Goal: Information Seeking & Learning: Learn about a topic

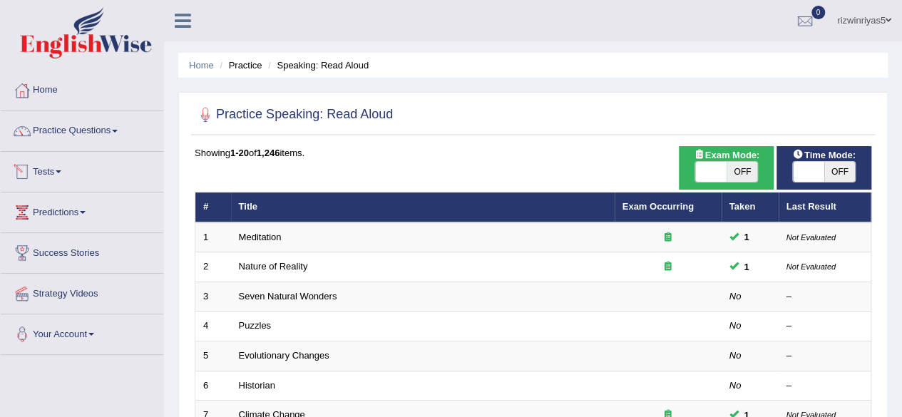
click at [63, 176] on link "Tests" at bounding box center [82, 170] width 163 height 36
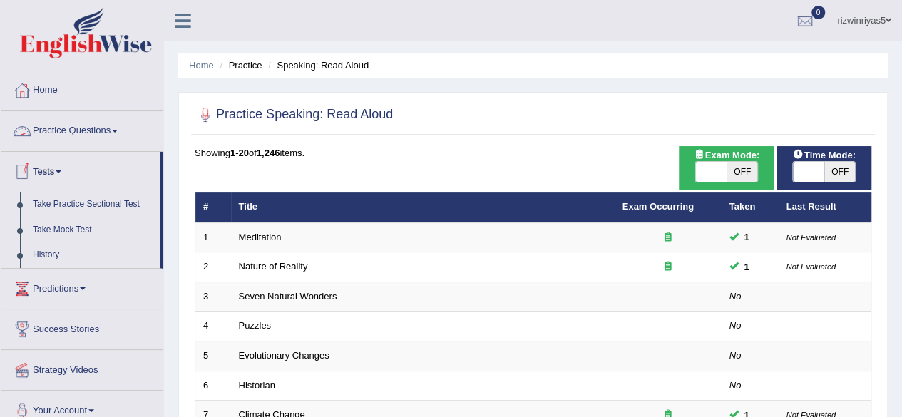
click at [90, 130] on link "Practice Questions" at bounding box center [82, 129] width 163 height 36
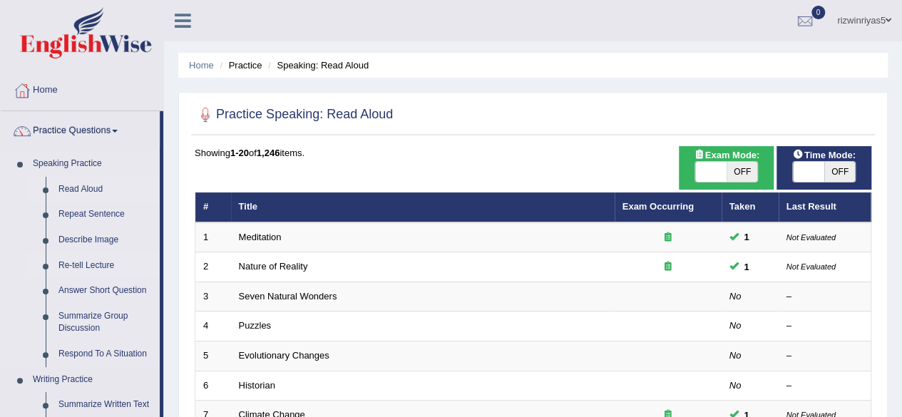
click at [98, 262] on link "Re-tell Lecture" at bounding box center [106, 266] width 108 height 26
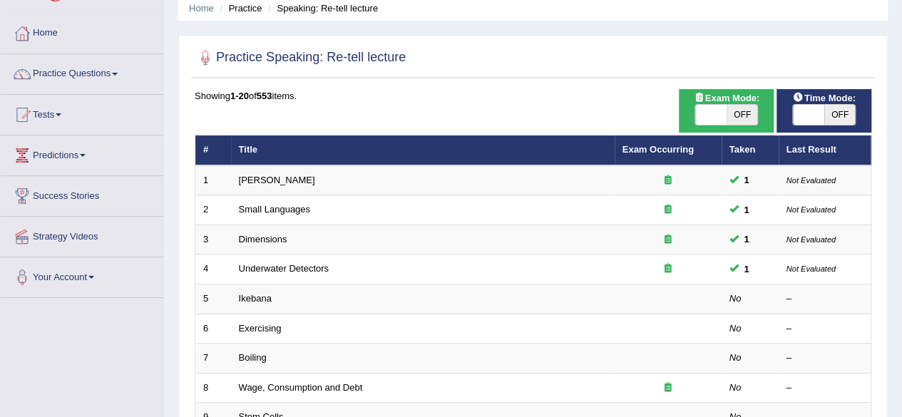
scroll to position [61, 0]
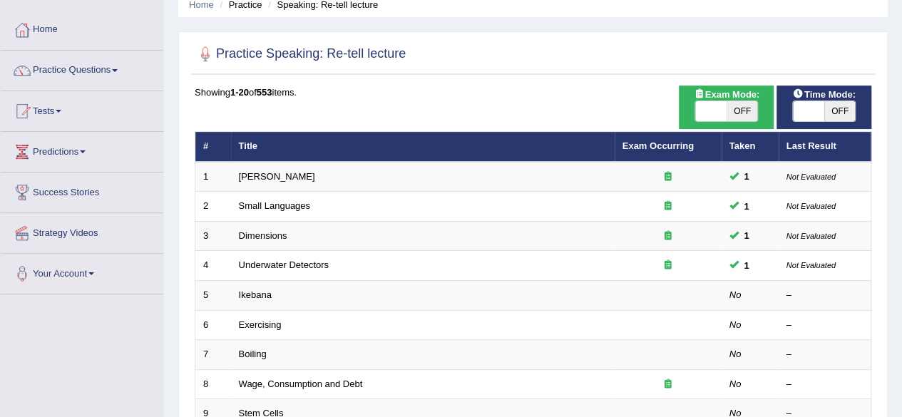
click at [743, 109] on span "OFF" at bounding box center [742, 111] width 31 height 20
checkbox input "true"
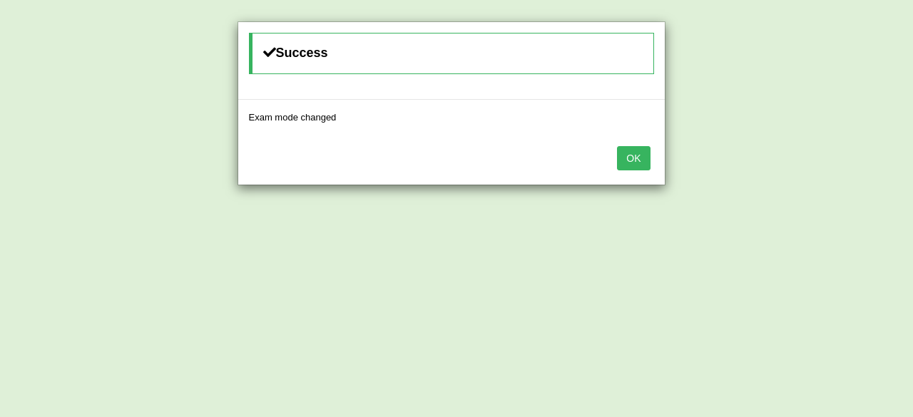
click at [837, 107] on div "Success Exam mode changed OK" at bounding box center [456, 208] width 913 height 417
click at [632, 162] on button "OK" at bounding box center [633, 158] width 33 height 24
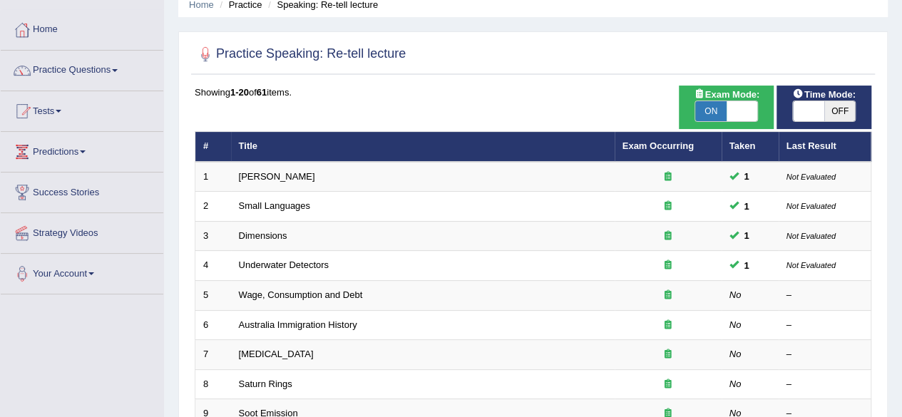
click at [839, 116] on span "OFF" at bounding box center [840, 111] width 31 height 20
checkbox input "true"
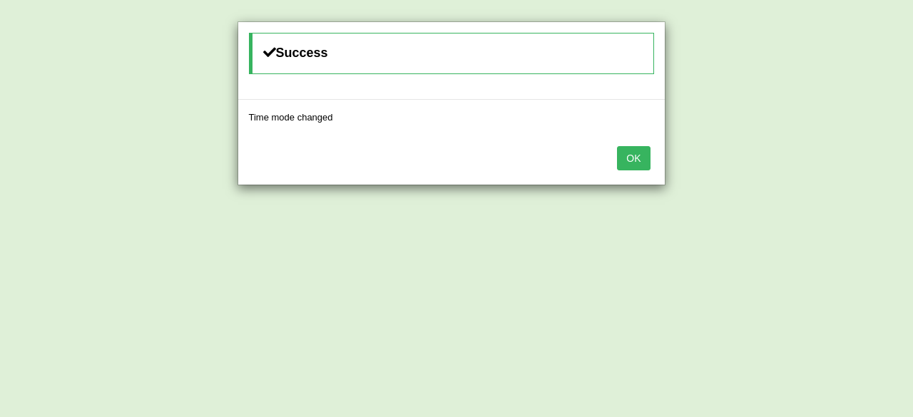
click at [633, 153] on button "OK" at bounding box center [633, 158] width 33 height 24
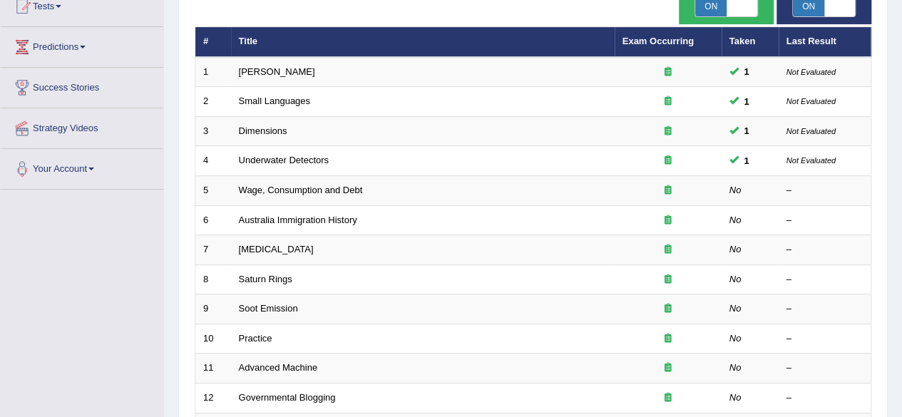
scroll to position [170, 0]
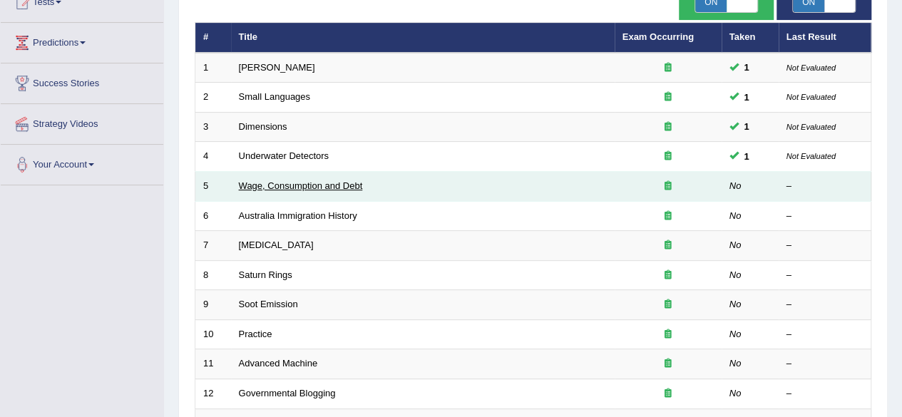
click at [317, 182] on link "Wage, Consumption and Debt" at bounding box center [301, 185] width 124 height 11
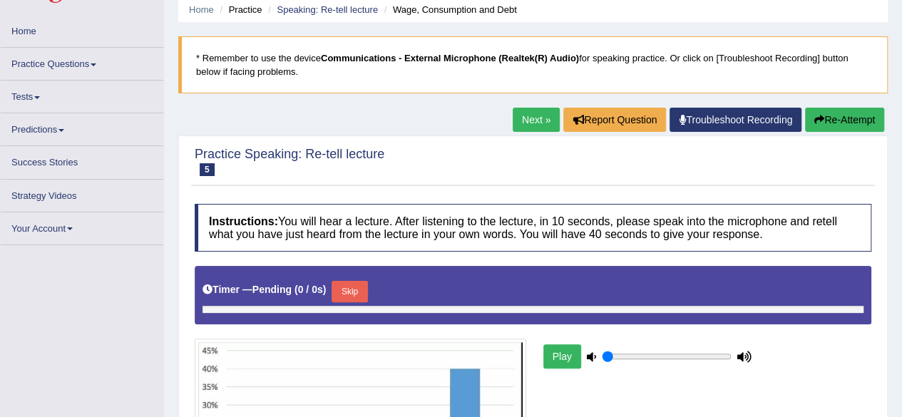
type input "0.9"
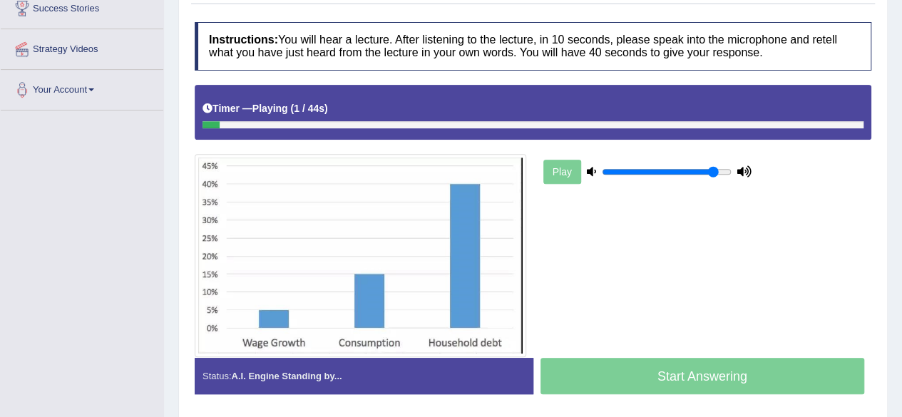
scroll to position [247, 0]
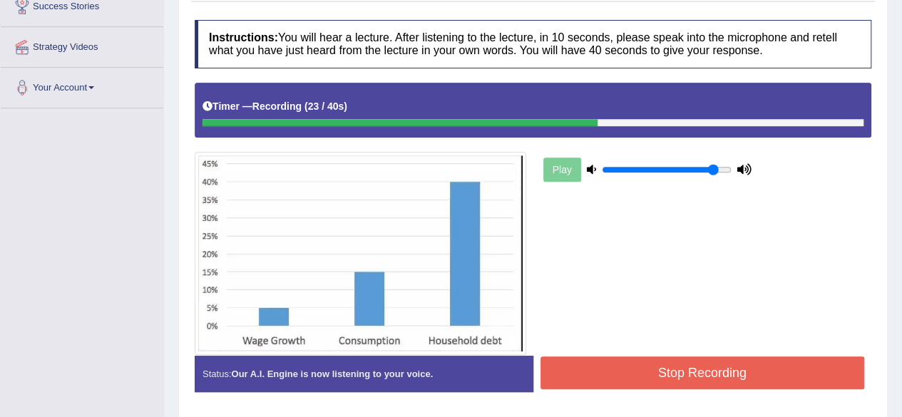
click at [707, 366] on button "Stop Recording" at bounding box center [703, 373] width 325 height 33
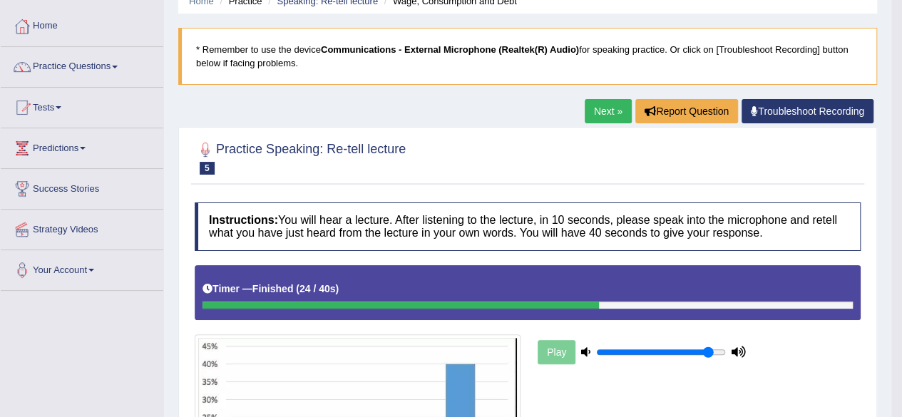
scroll to position [0, 0]
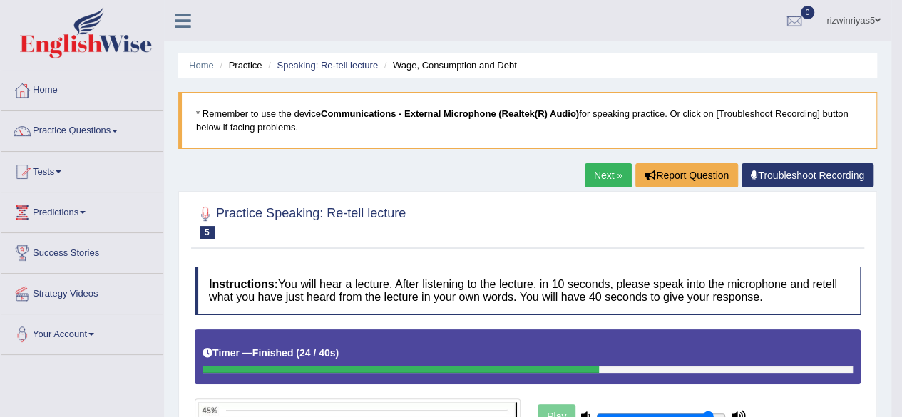
click at [902, 112] on html "Toggle navigation Home Practice Questions Speaking Practice Read Aloud Repeat S…" at bounding box center [451, 208] width 902 height 417
click at [341, 61] on link "Speaking: Re-tell lecture" at bounding box center [327, 65] width 101 height 11
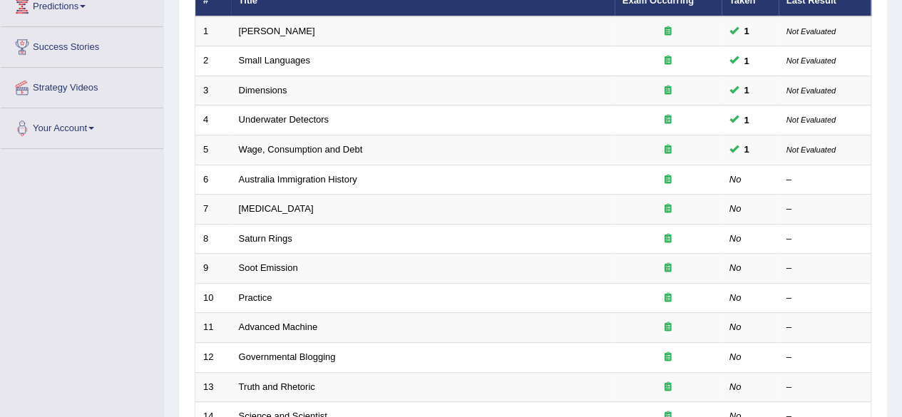
scroll to position [211, 0]
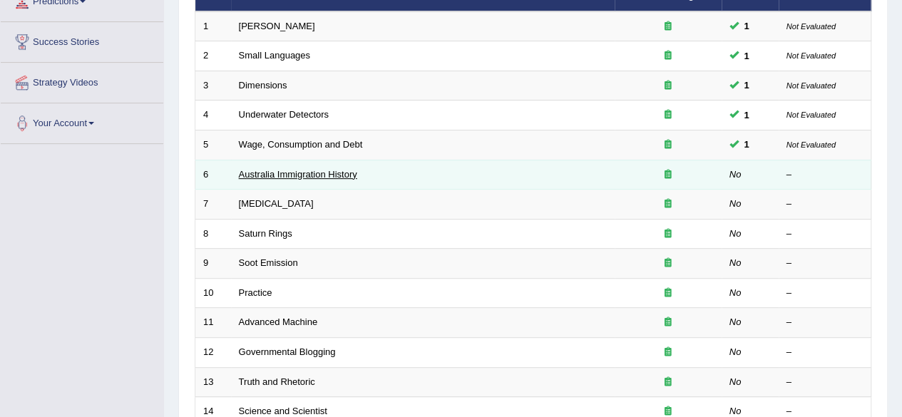
click at [332, 176] on link "Australia Immigration History" at bounding box center [298, 174] width 118 height 11
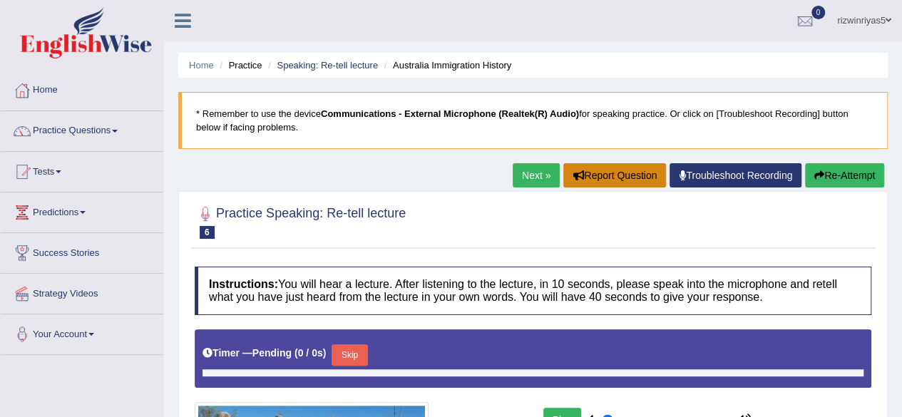
type input "0.9"
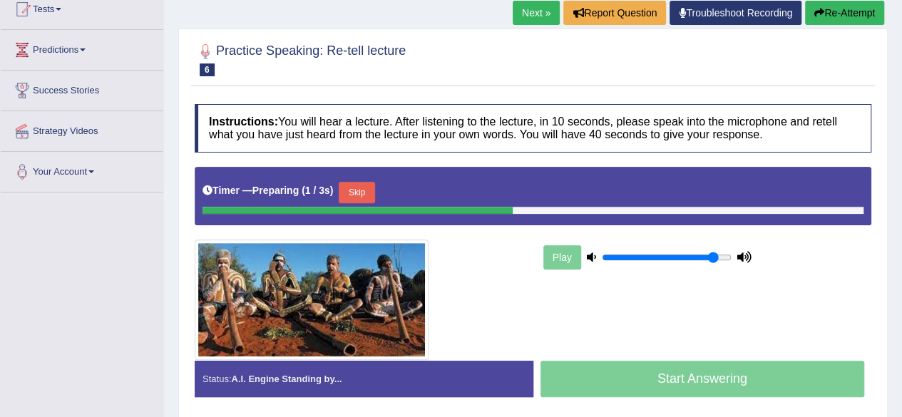
scroll to position [221, 0]
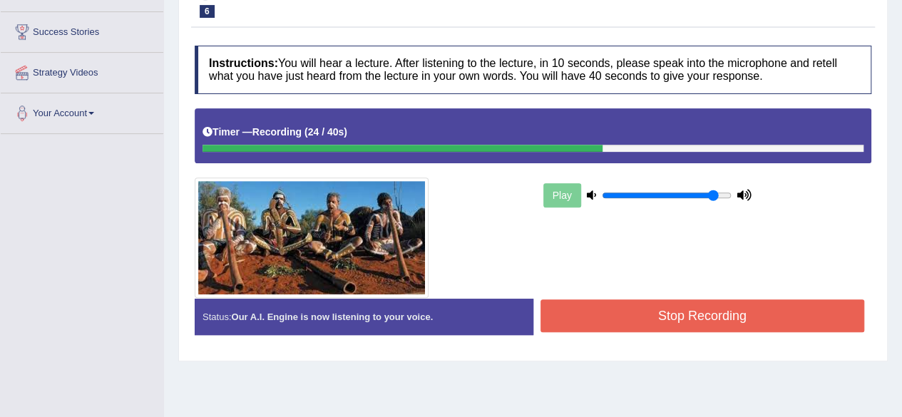
click at [826, 304] on button "Stop Recording" at bounding box center [703, 316] width 325 height 33
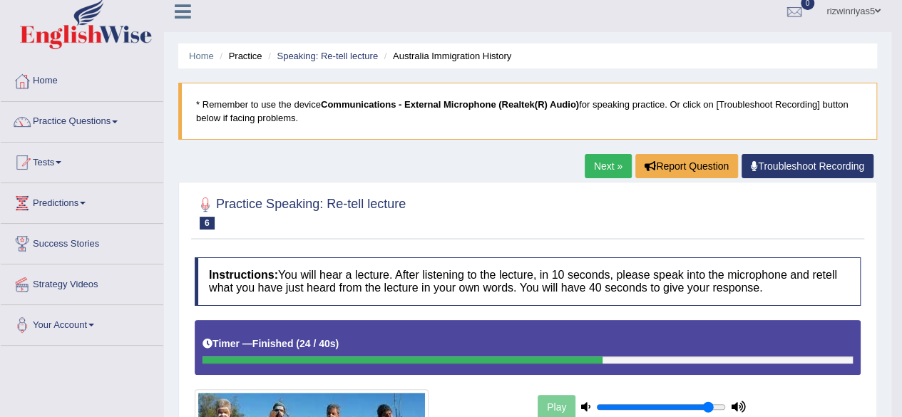
scroll to position [0, 0]
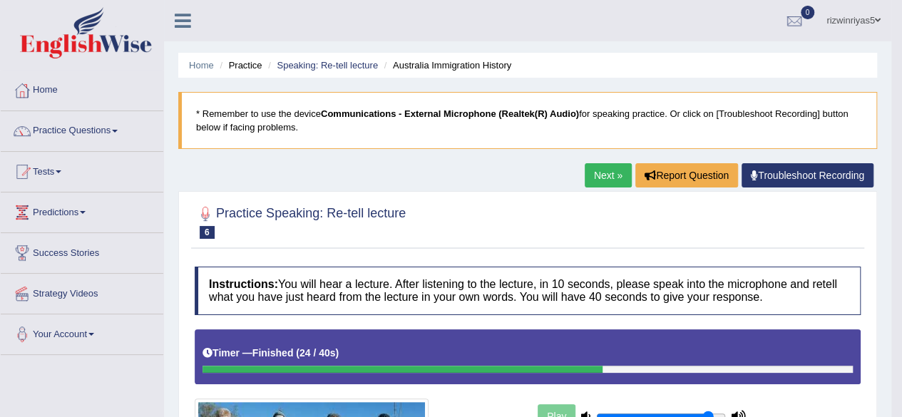
drag, startPoint x: 912, startPoint y: 126, endPoint x: 904, endPoint y: 165, distance: 39.5
click at [902, 165] on html "Toggle navigation Home Practice Questions Speaking Practice Read Aloud Repeat S…" at bounding box center [451, 208] width 902 height 417
click at [358, 67] on link "Speaking: Re-tell lecture" at bounding box center [327, 65] width 101 height 11
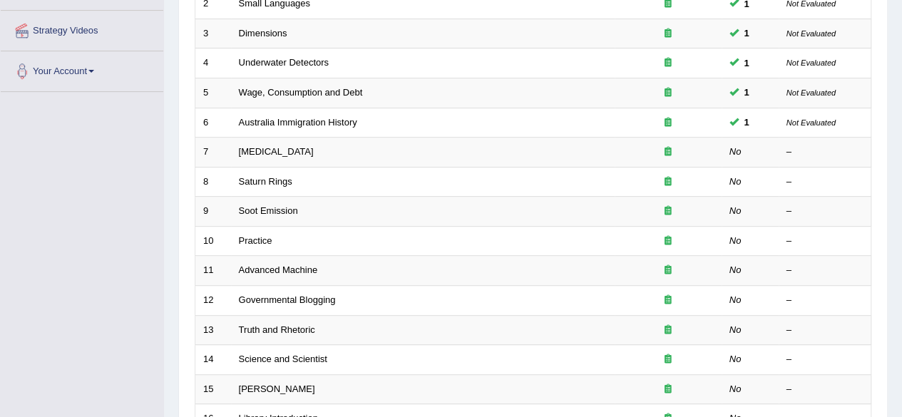
scroll to position [322, 0]
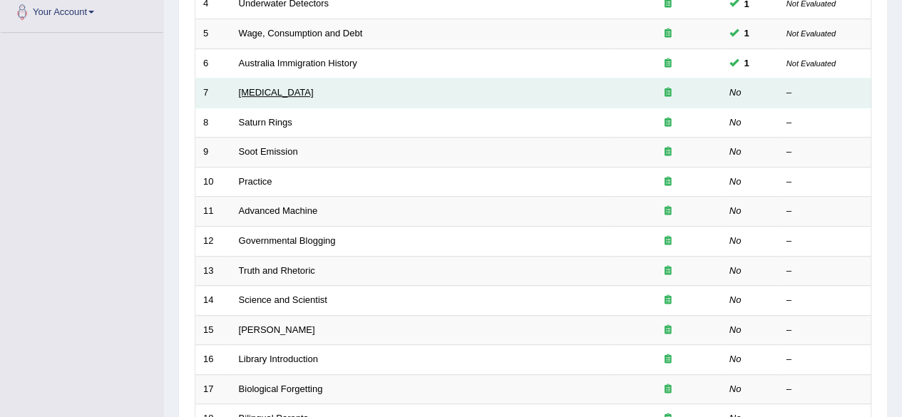
click at [312, 91] on link "[MEDICAL_DATA]" at bounding box center [276, 92] width 75 height 11
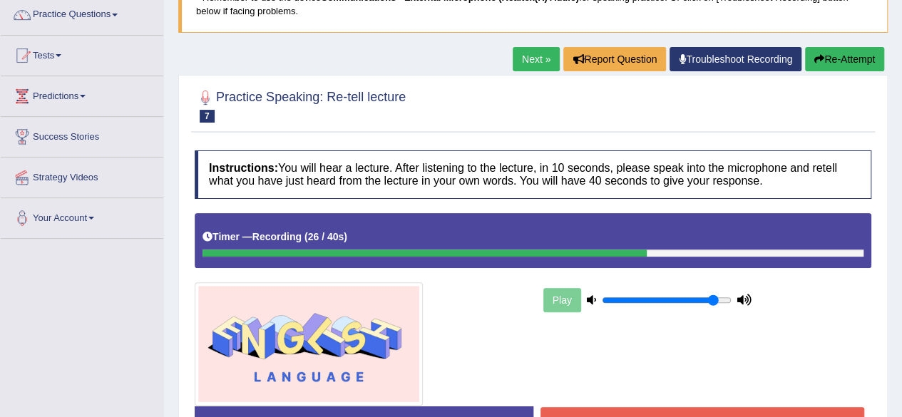
scroll to position [181, 0]
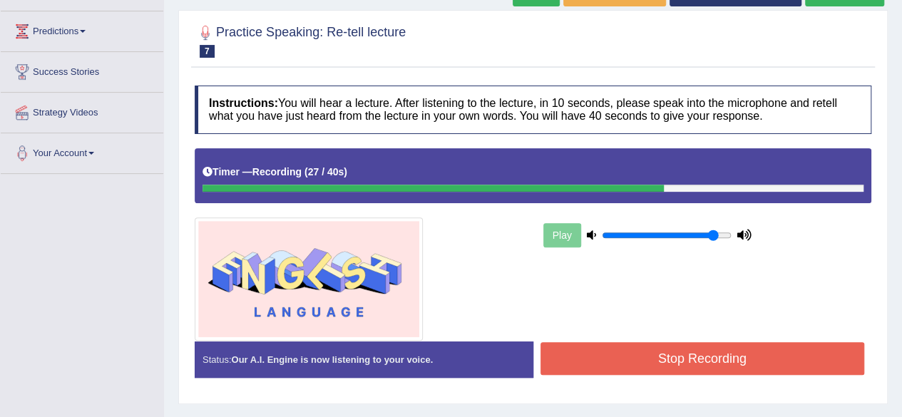
click at [699, 350] on button "Stop Recording" at bounding box center [703, 358] width 325 height 33
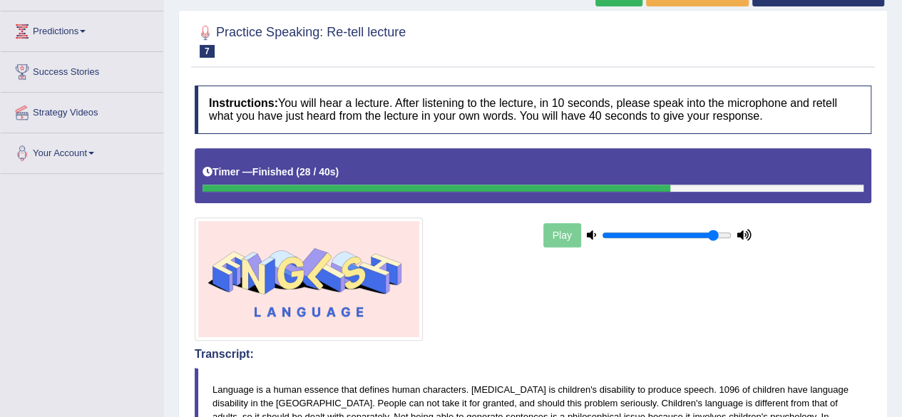
drag, startPoint x: 905, startPoint y: 132, endPoint x: 912, endPoint y: 206, distance: 74.6
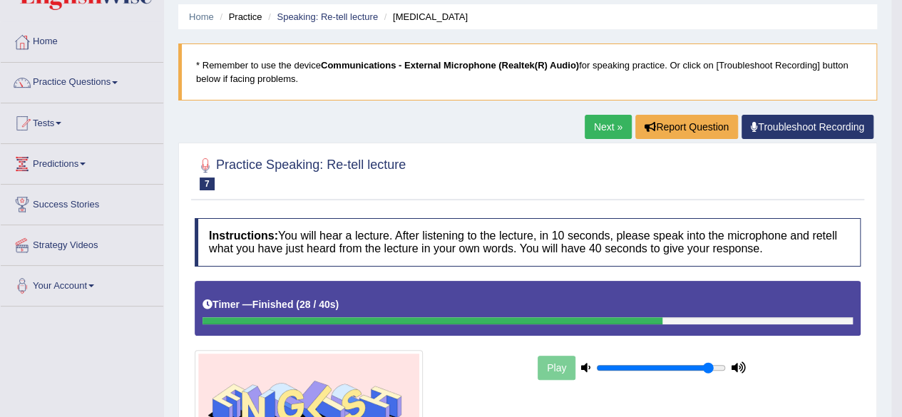
scroll to position [0, 0]
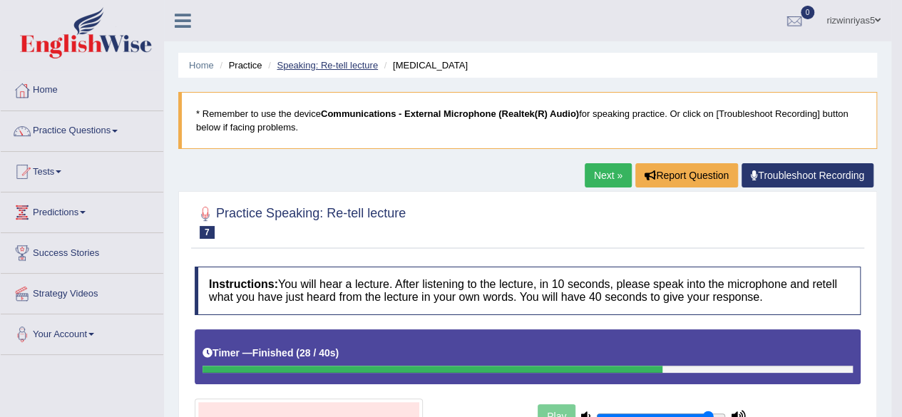
click at [344, 67] on link "Speaking: Re-tell lecture" at bounding box center [327, 65] width 101 height 11
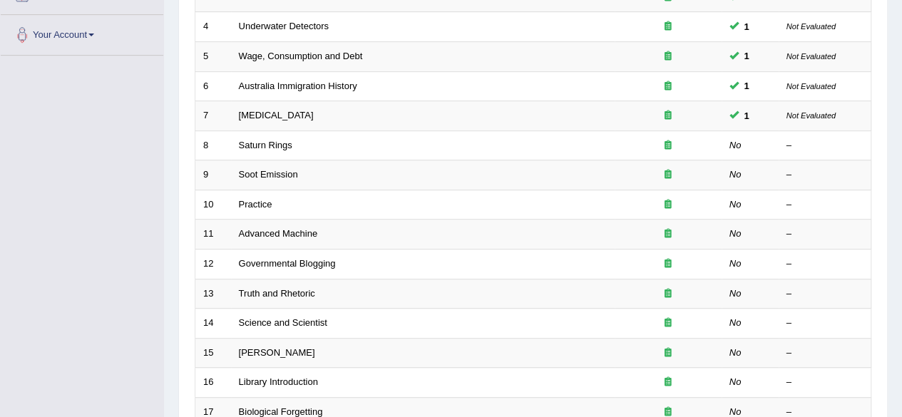
scroll to position [303, 0]
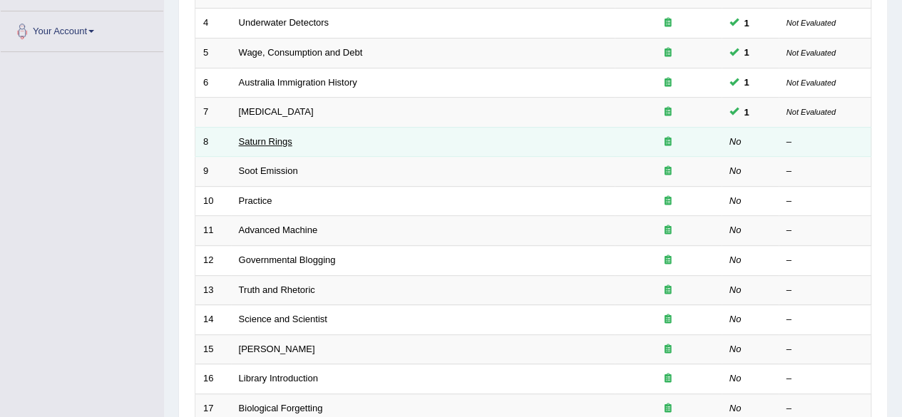
click at [275, 142] on link "Saturn Rings" at bounding box center [266, 141] width 54 height 11
